Goal: Information Seeking & Learning: Learn about a topic

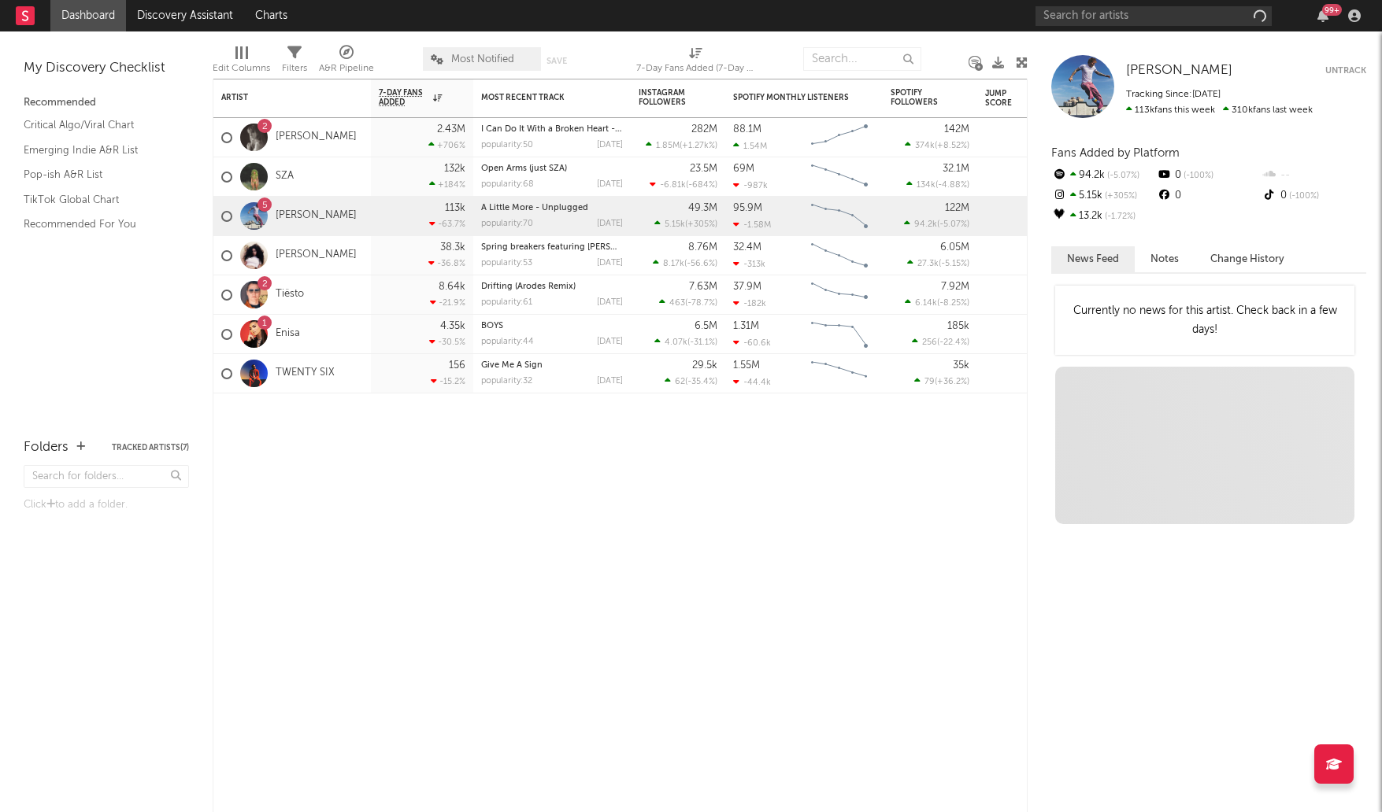
click at [1007, 5] on nav "Dashboard Discovery Assistant Charts 99 +" at bounding box center [691, 15] width 1382 height 31
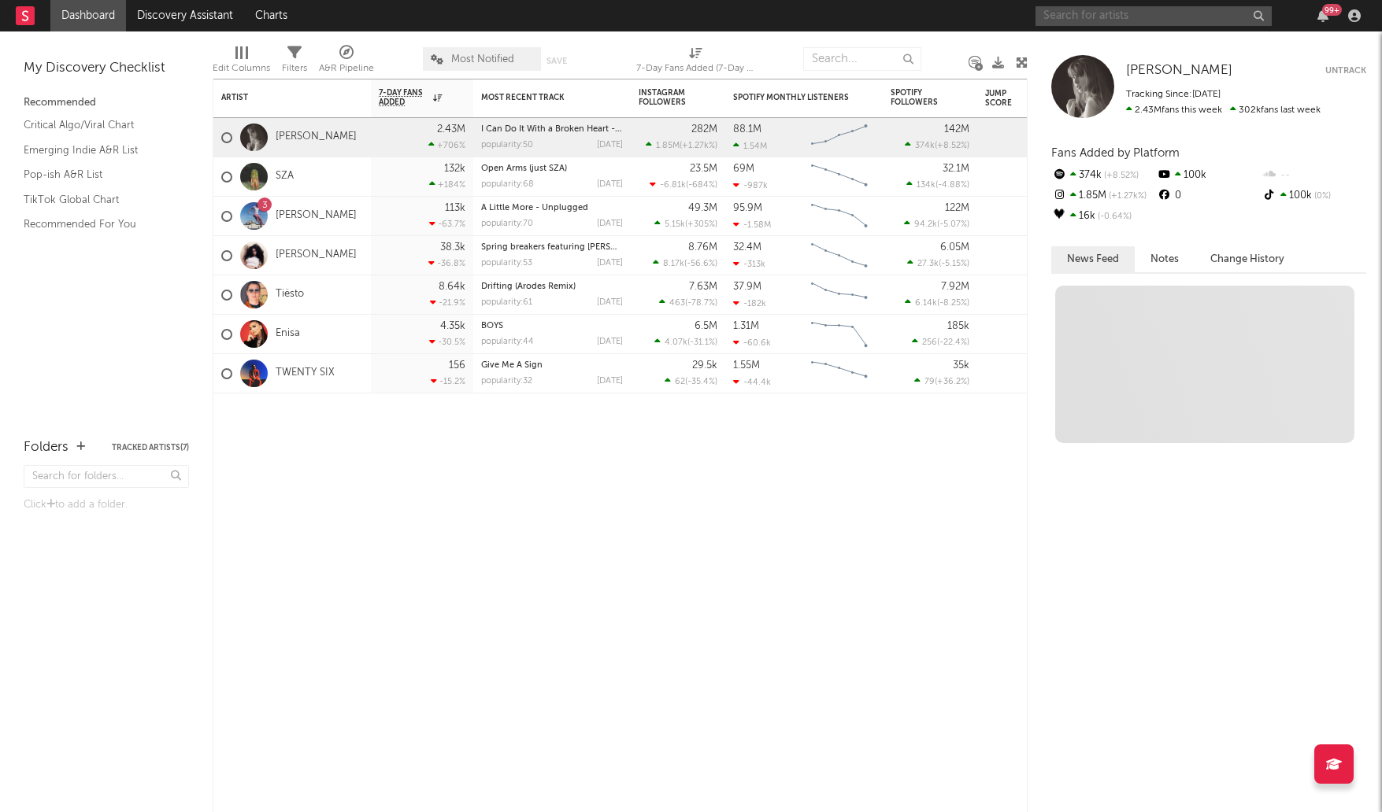
click at [1118, 22] on input "text" at bounding box center [1153, 16] width 236 height 20
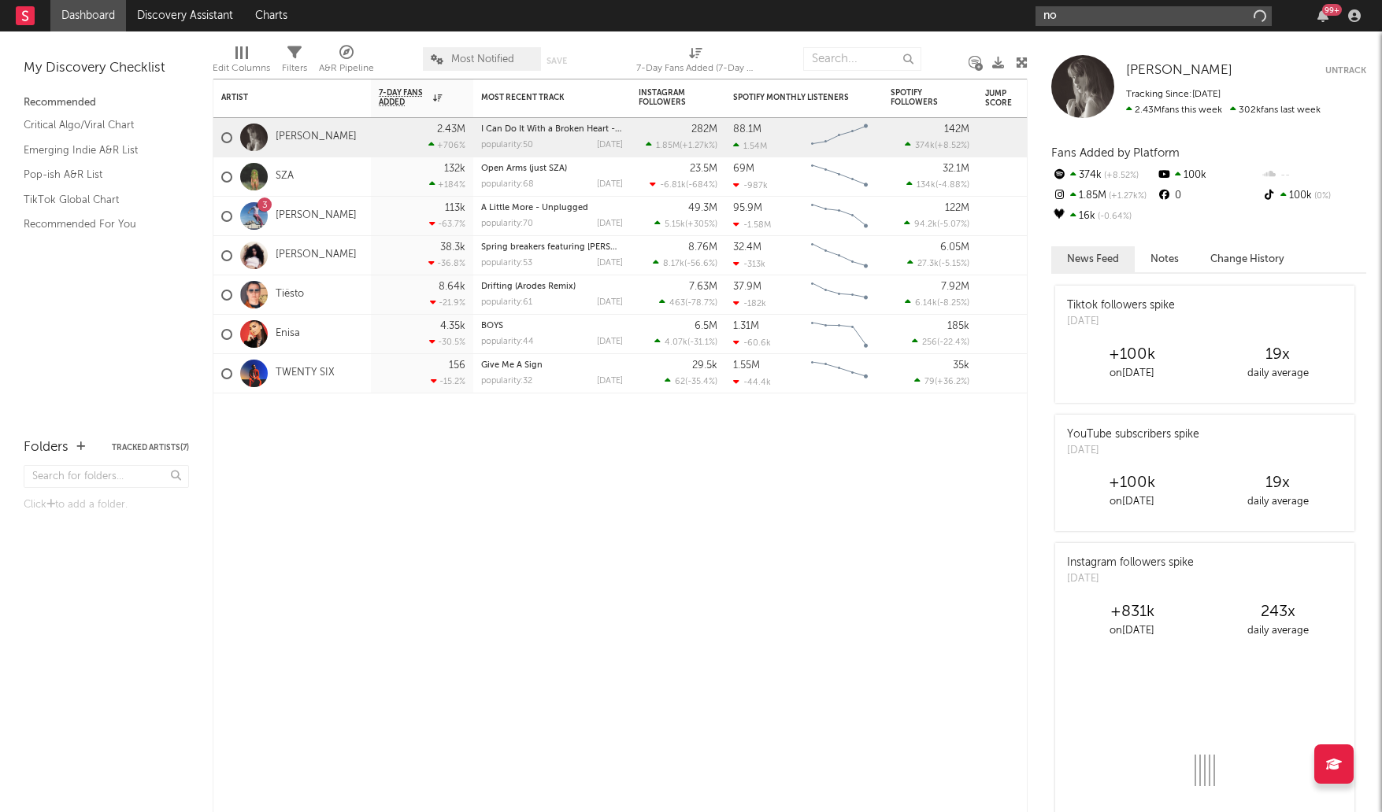
type input "n"
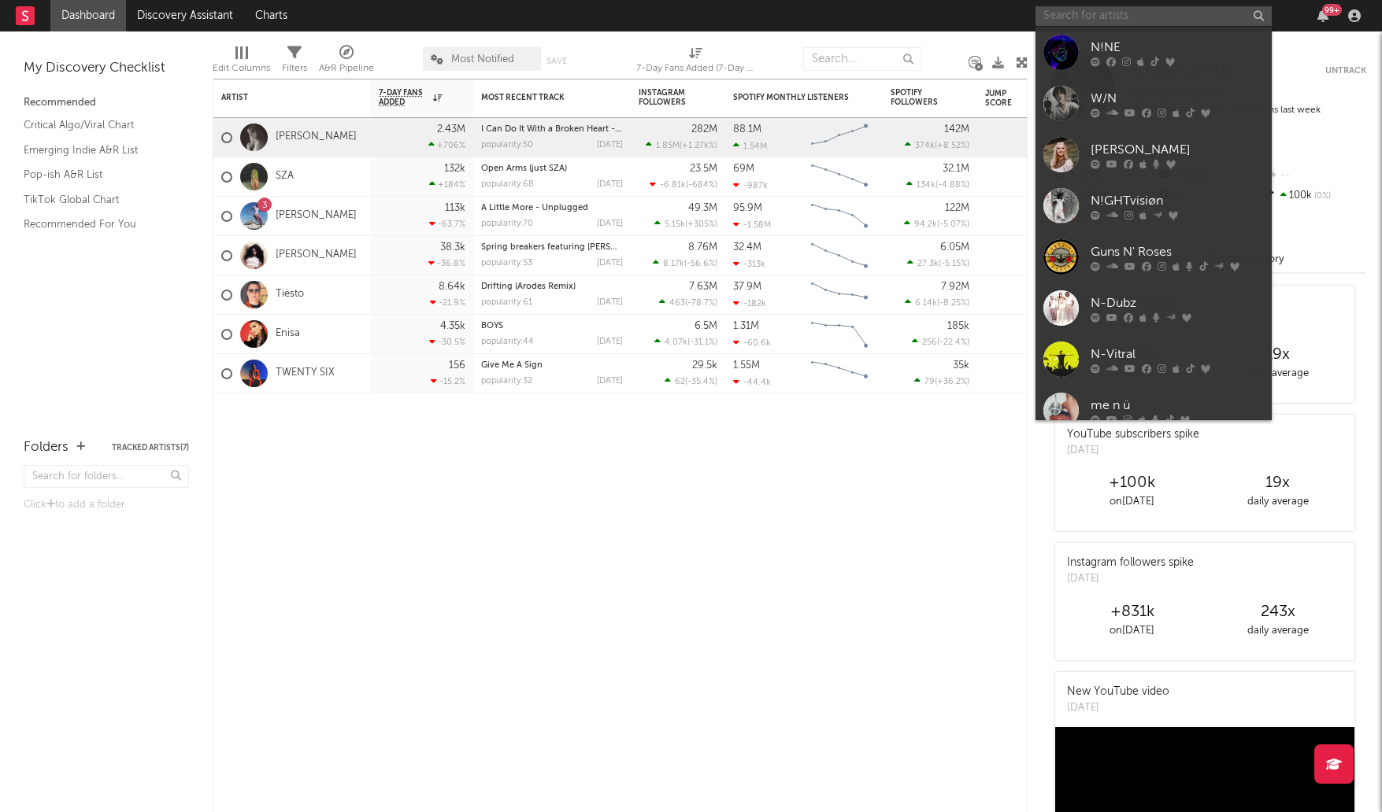
type input "m"
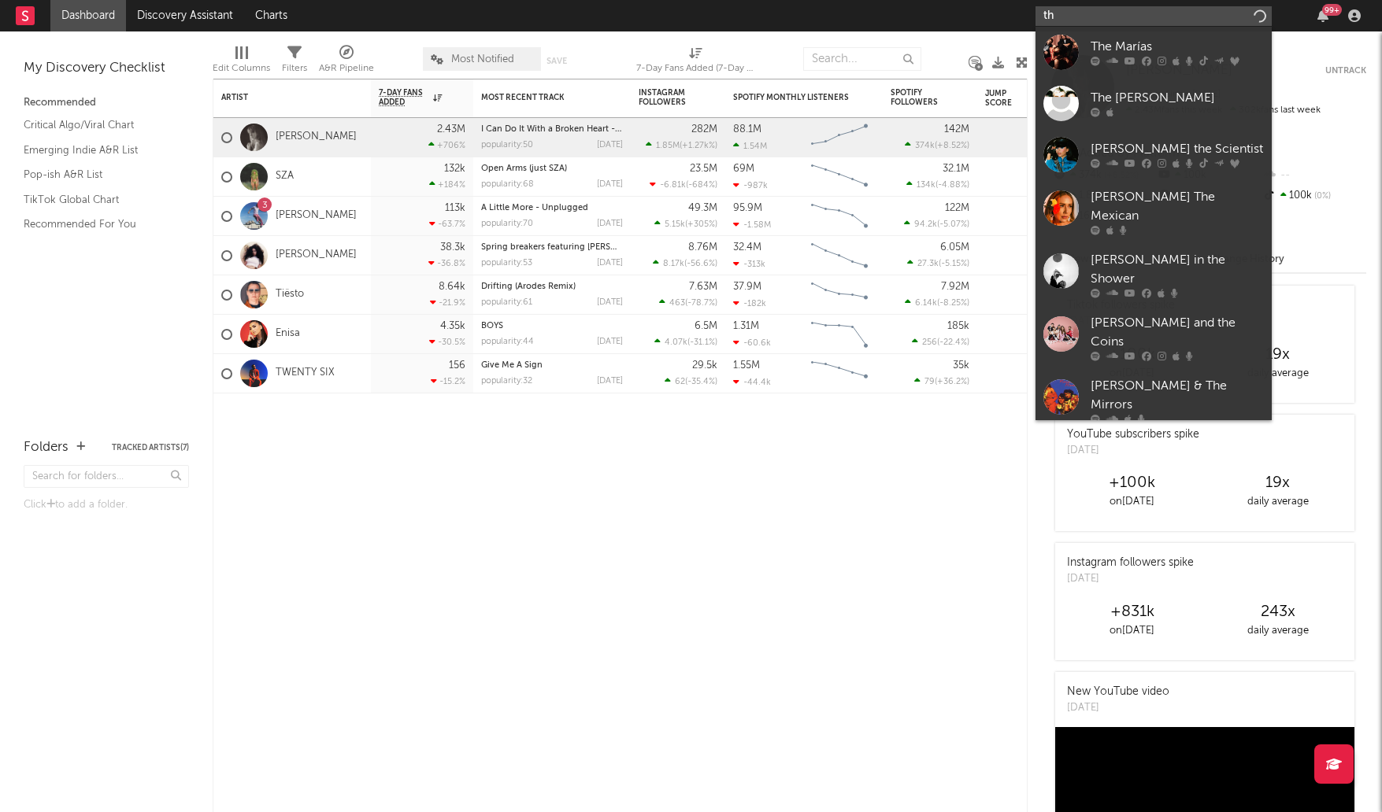
type input "t"
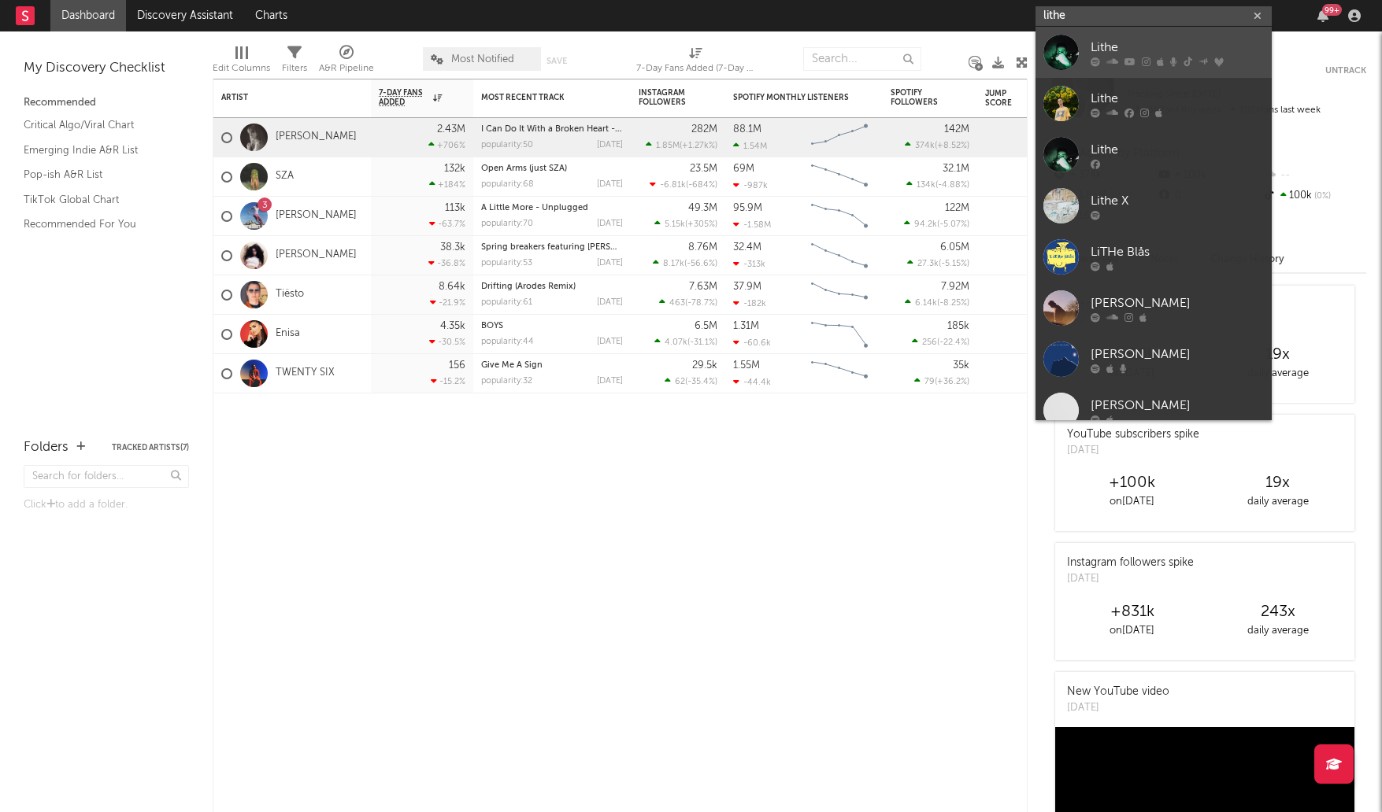
type input "lithe"
click at [1127, 49] on div "Lithe" at bounding box center [1176, 47] width 173 height 19
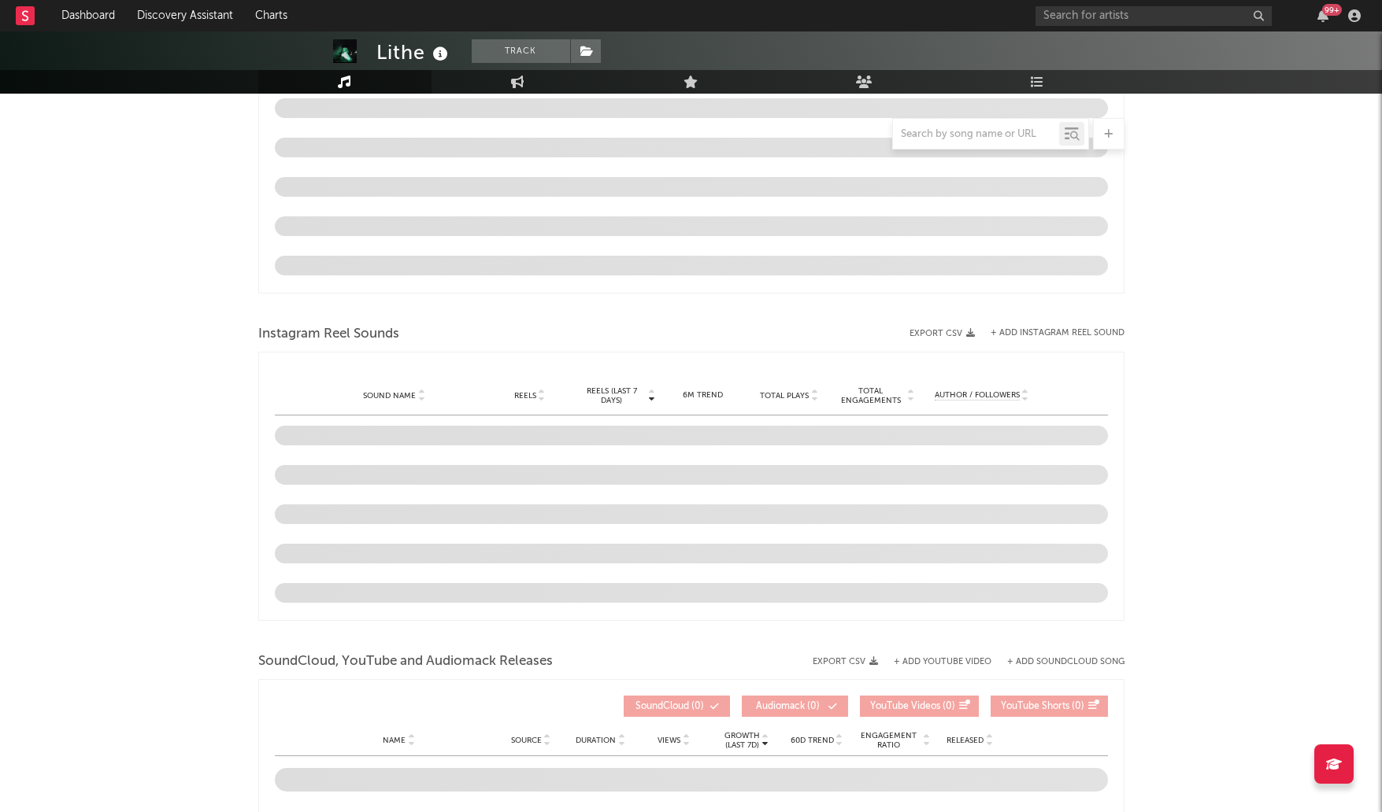
select select "6m"
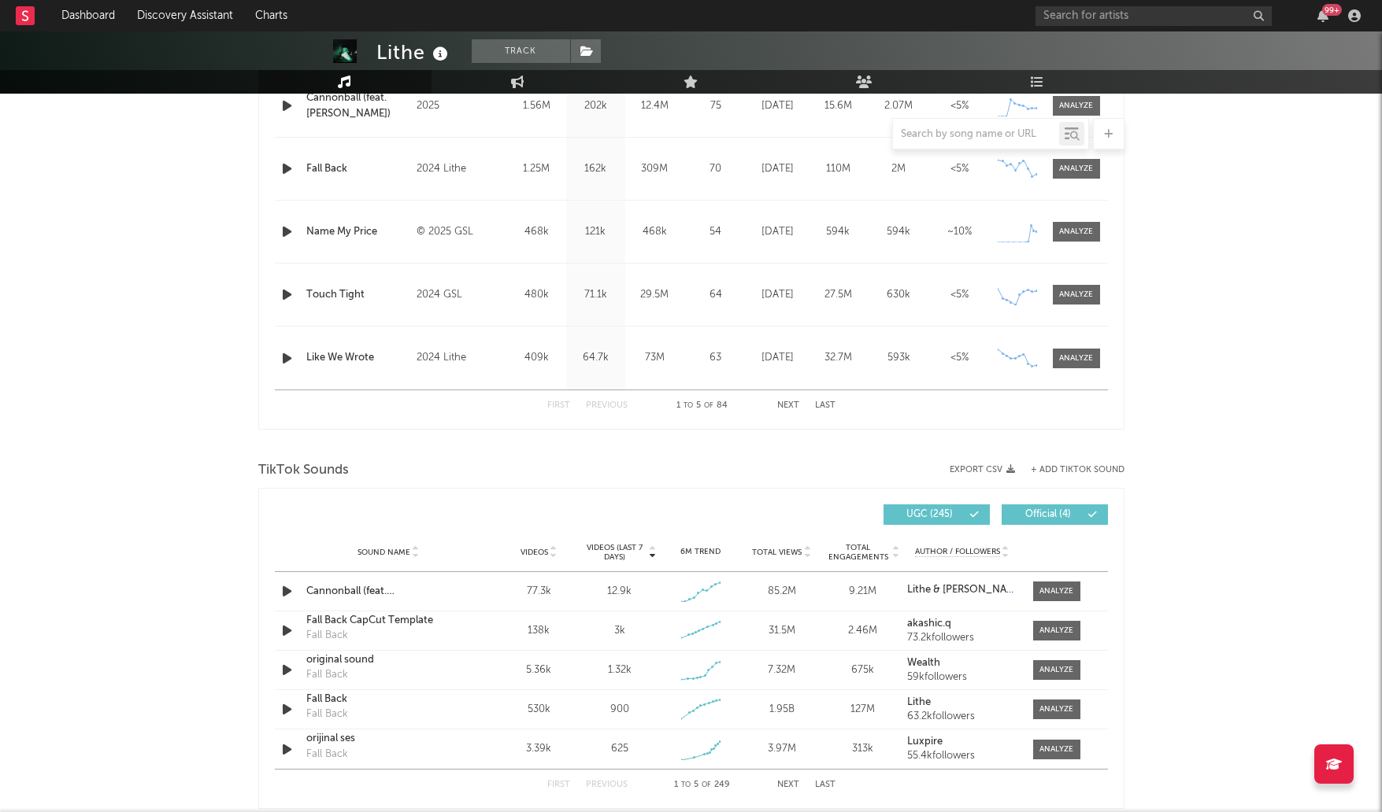
scroll to position [712, 0]
click at [1055, 579] on div "Sound Name [PERSON_NAME] (feat. [PERSON_NAME]) Videos 77.3k Videos (last 7 days…" at bounding box center [691, 590] width 833 height 39
click at [1056, 585] on div at bounding box center [1056, 591] width 34 height 12
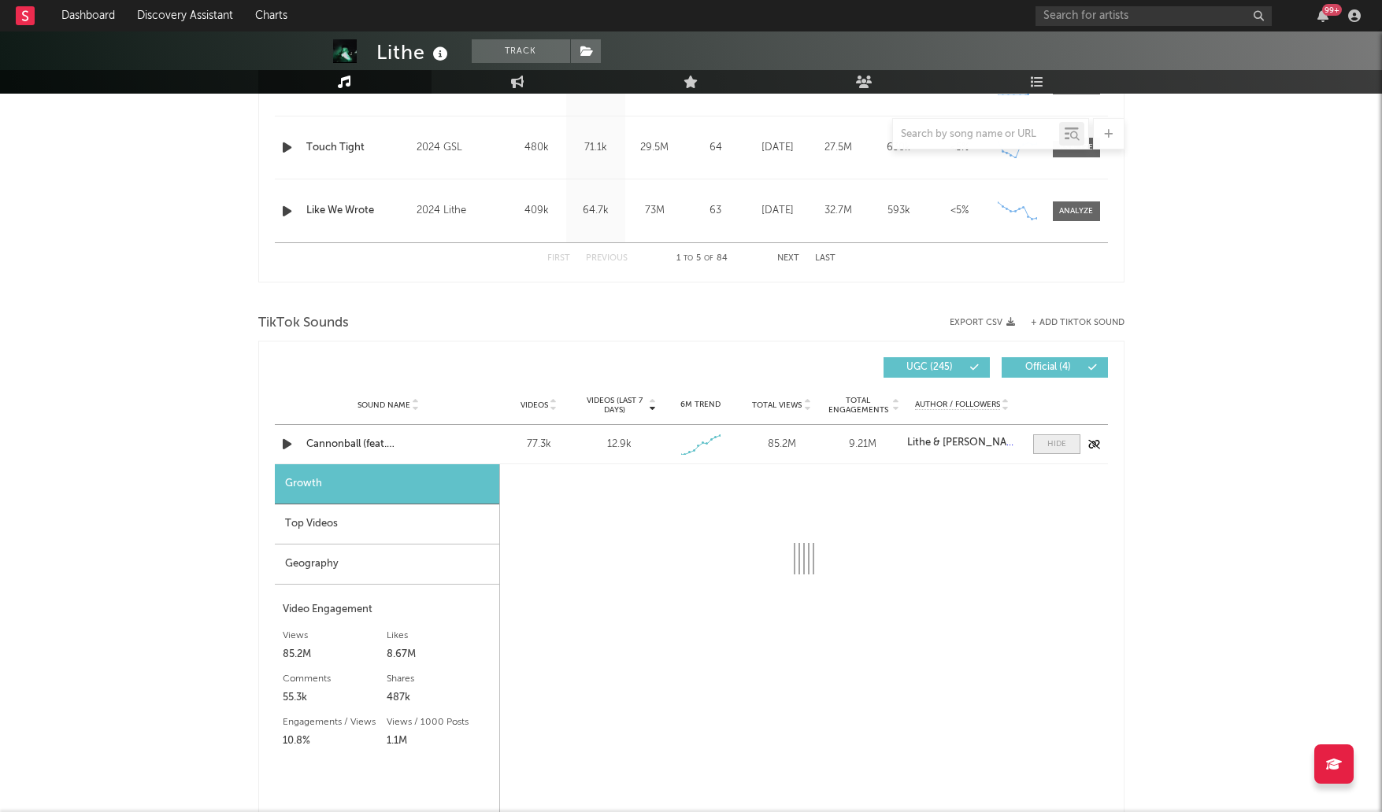
select select "1w"
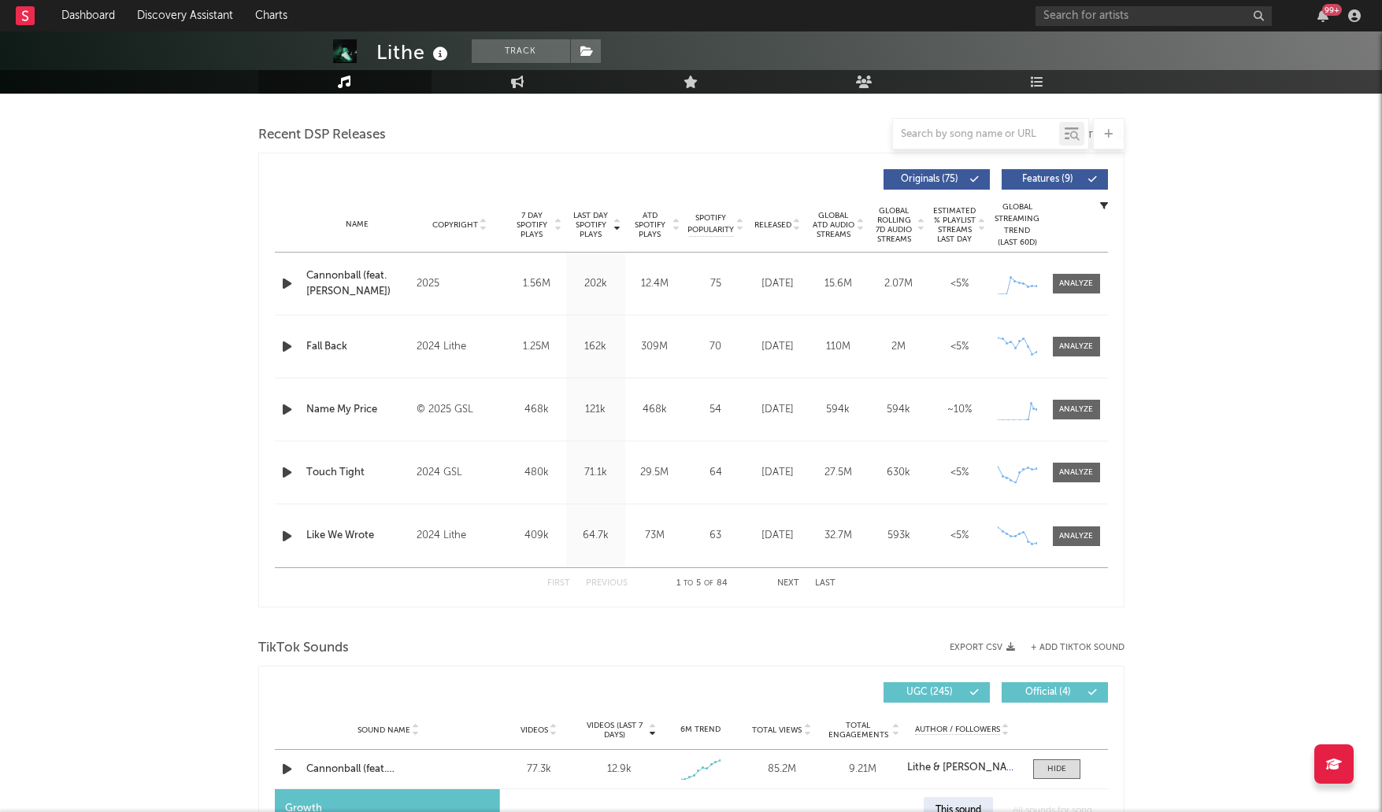
scroll to position [505, 0]
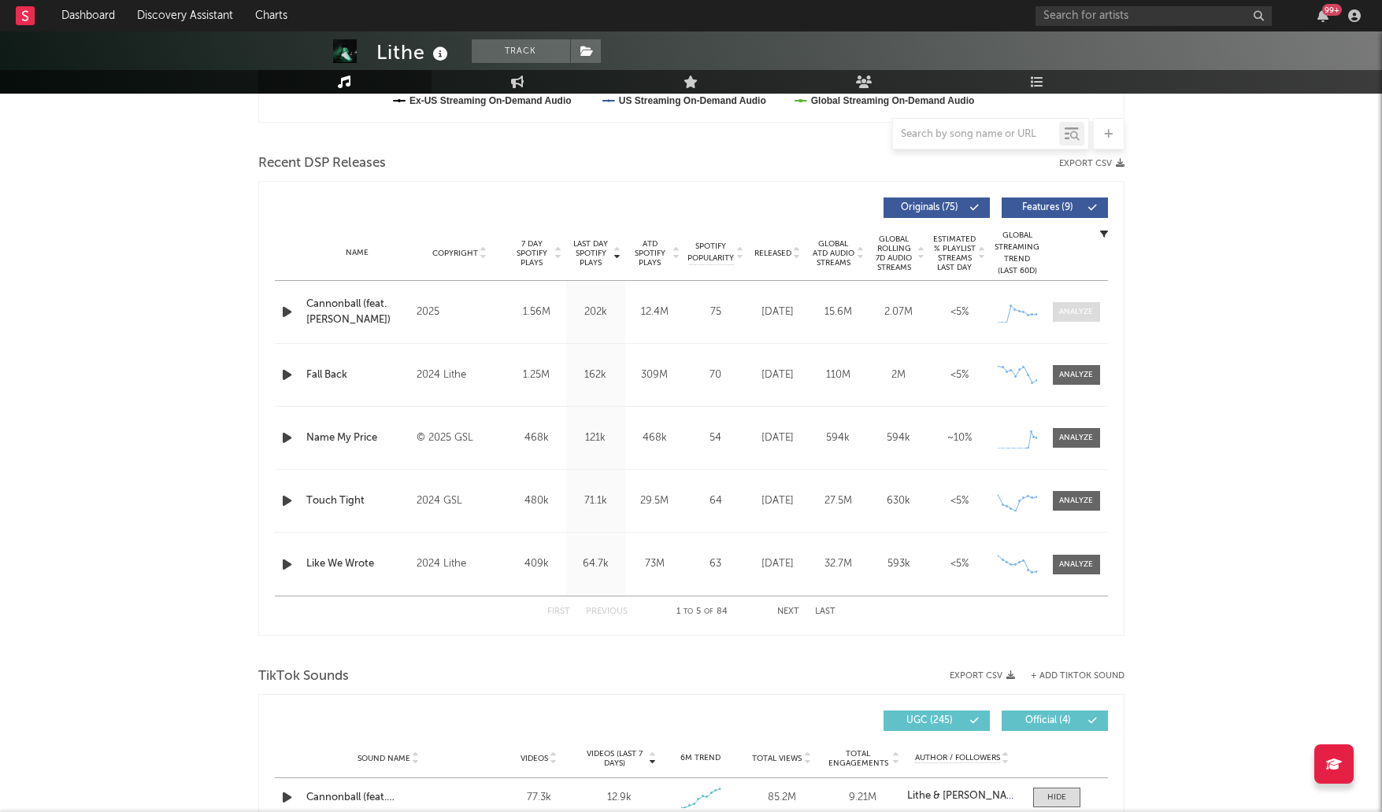
click at [1075, 310] on div at bounding box center [1076, 312] width 34 height 12
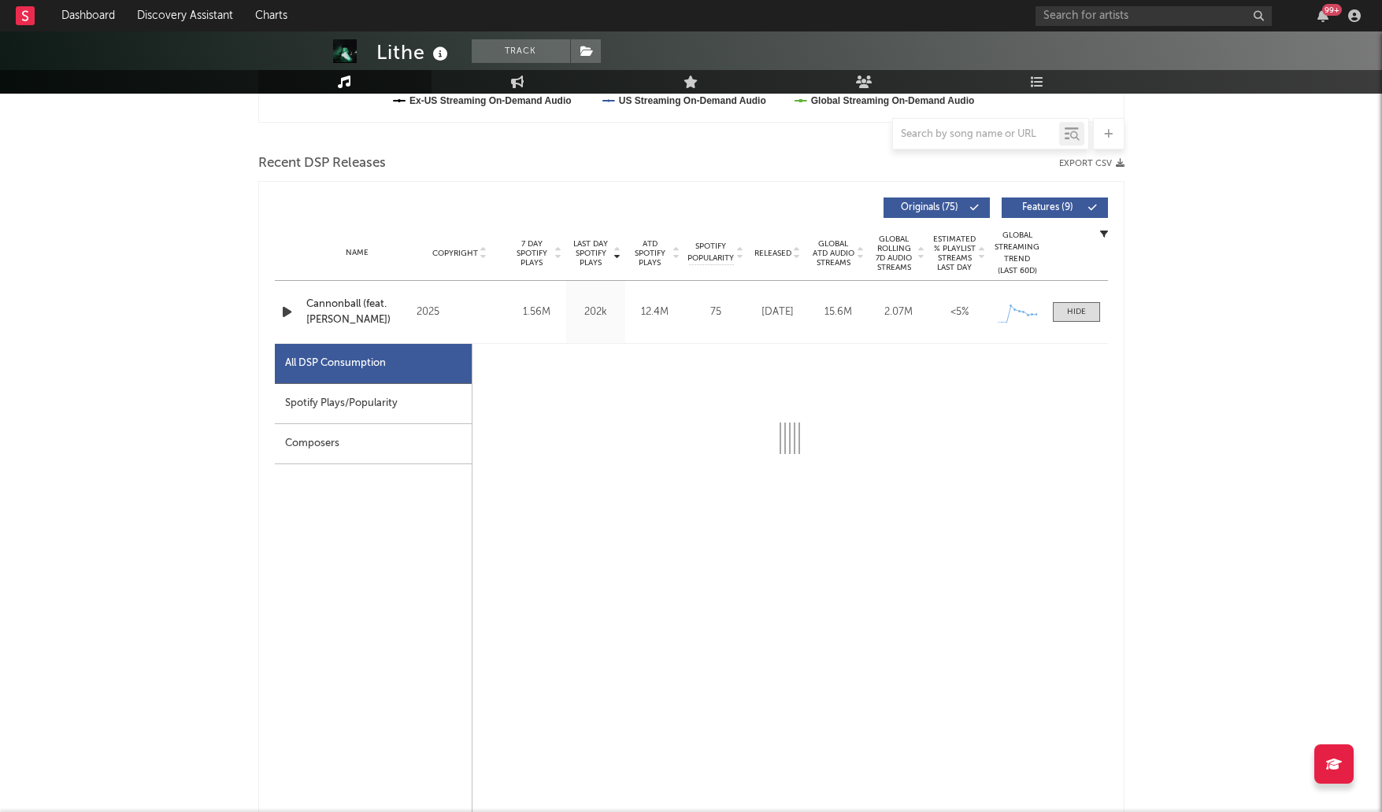
select select "1w"
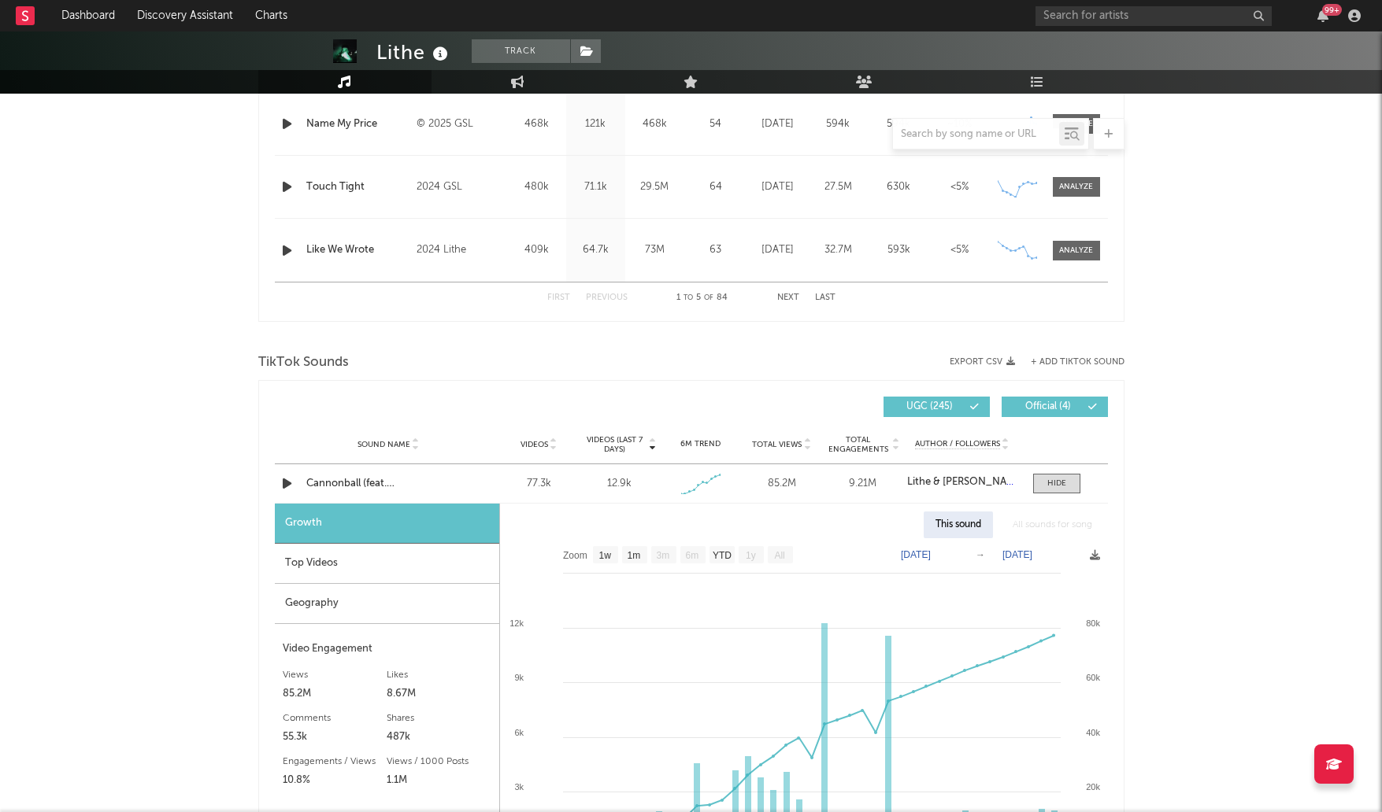
scroll to position [1637, 0]
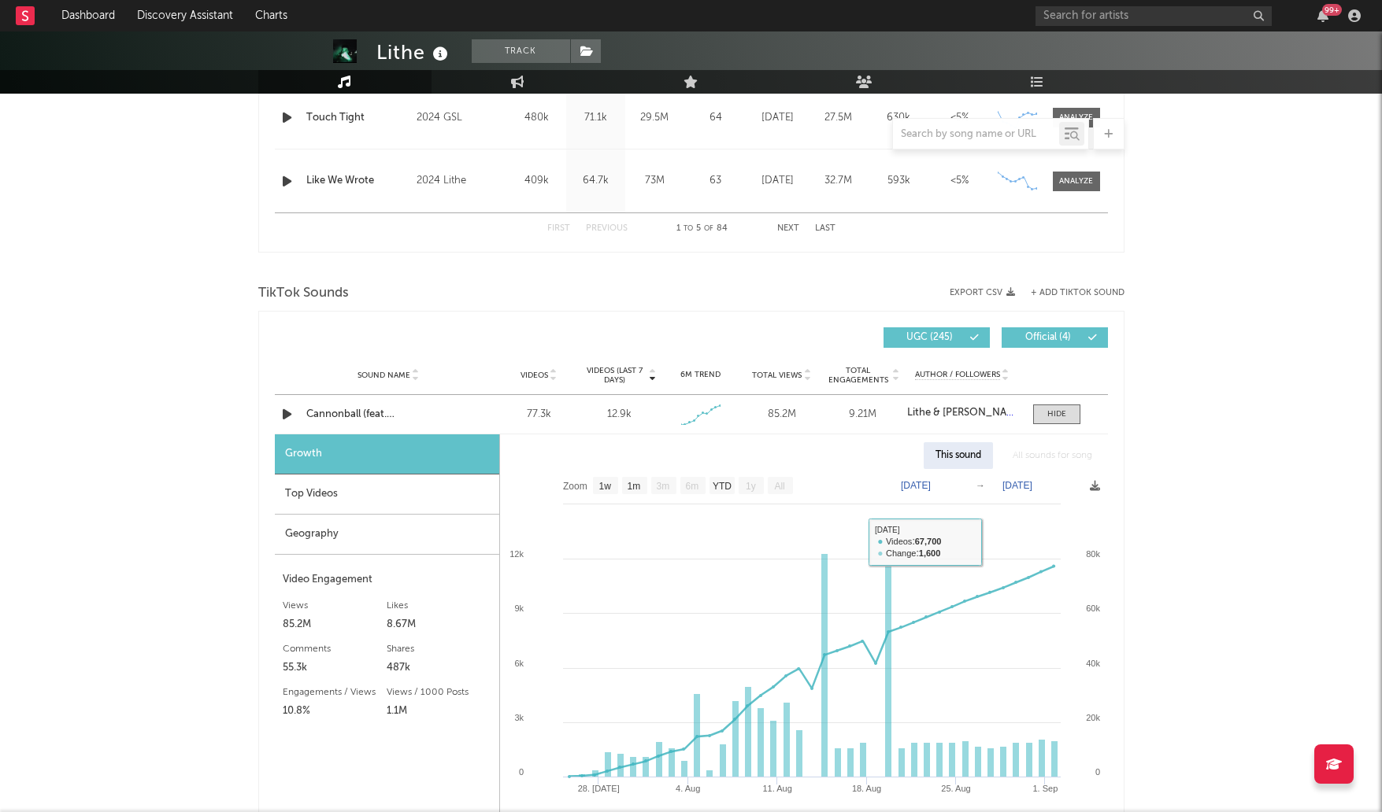
click at [334, 497] on div "Top Videos" at bounding box center [387, 495] width 224 height 40
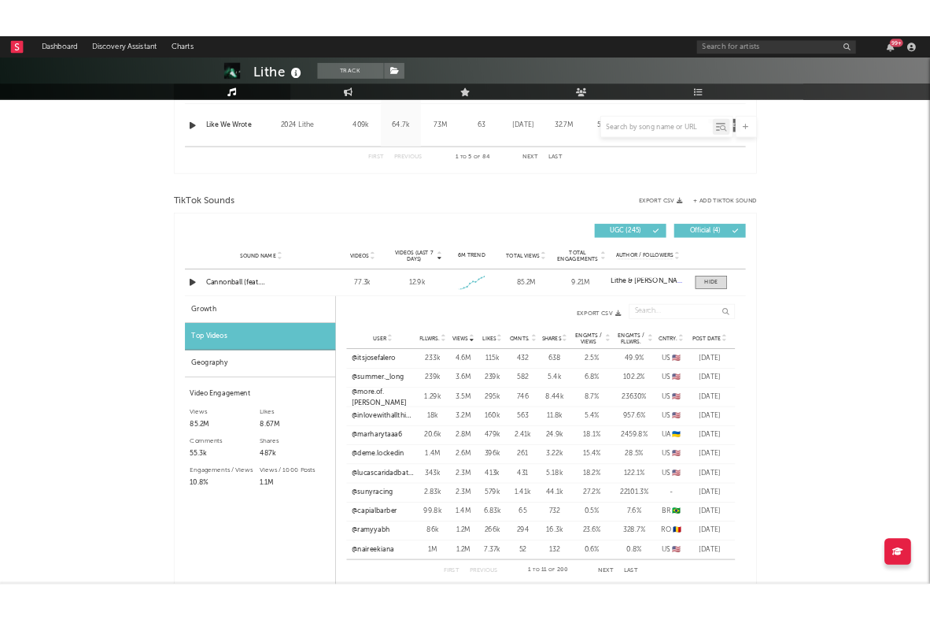
scroll to position [1689, 0]
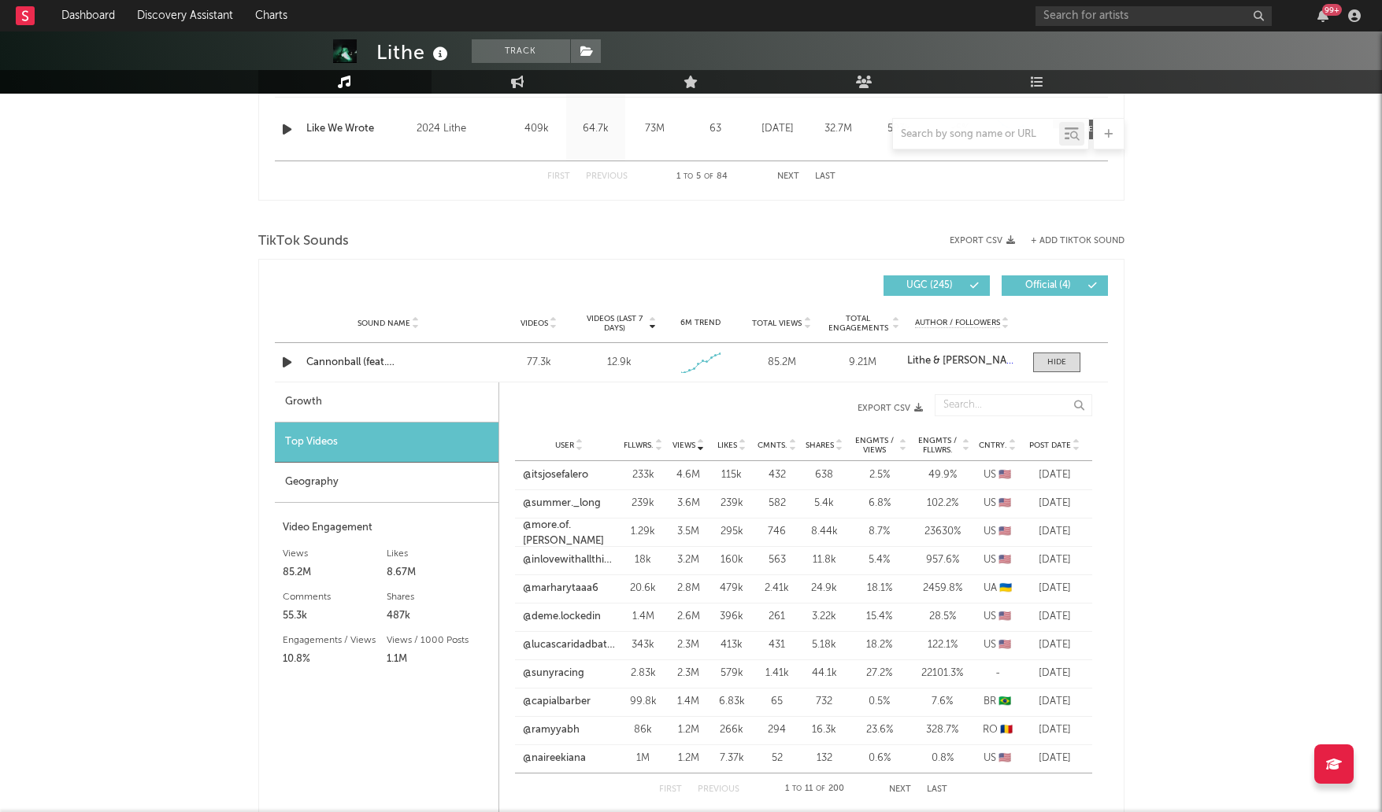
click at [1056, 447] on span "Post Date" at bounding box center [1050, 445] width 42 height 9
click at [565, 559] on link "@sunyracing" at bounding box center [553, 561] width 61 height 16
